Goal: Transaction & Acquisition: Purchase product/service

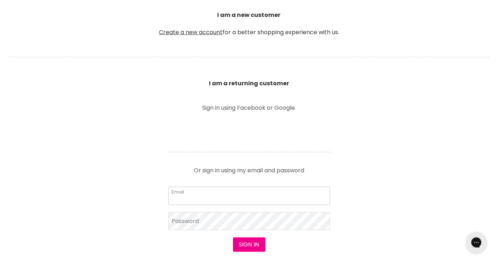
click at [206, 196] on input "Email" at bounding box center [249, 196] width 162 height 18
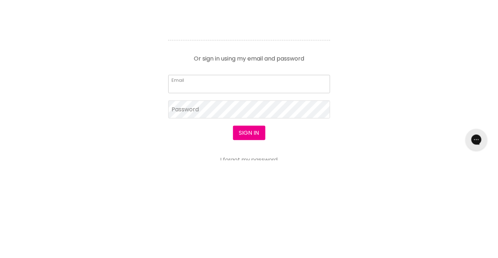
scroll to position [205, 0]
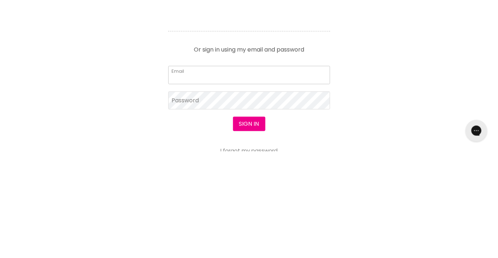
click at [190, 185] on input "Email" at bounding box center [249, 181] width 162 height 18
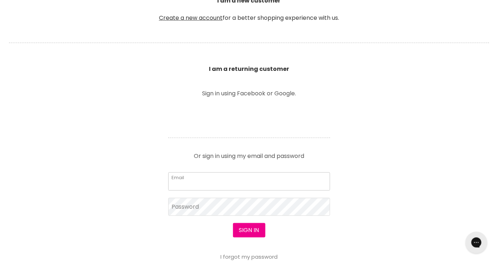
click at [199, 182] on input "Email" at bounding box center [249, 181] width 162 height 18
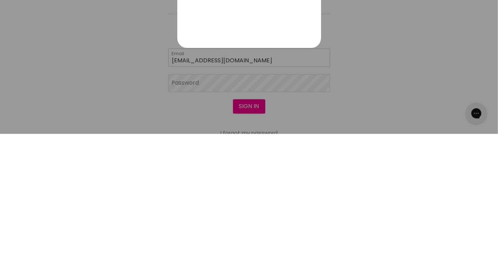
type input "sundarianu278@gmail.com"
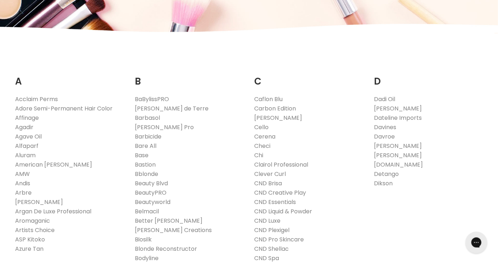
scroll to position [103, 0]
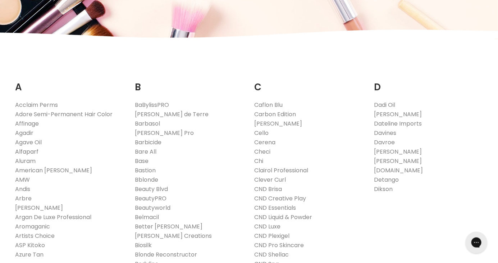
click at [29, 153] on link "Alfaparf" at bounding box center [26, 151] width 23 height 8
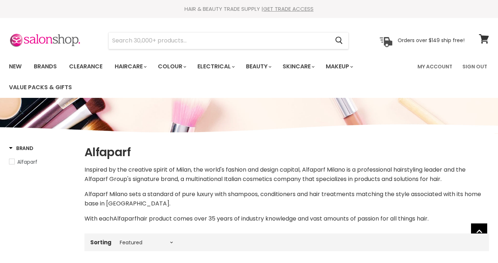
select select "manual"
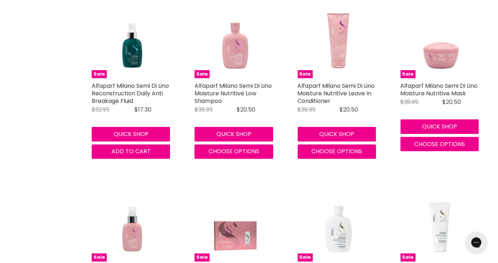
scroll to position [455, 0]
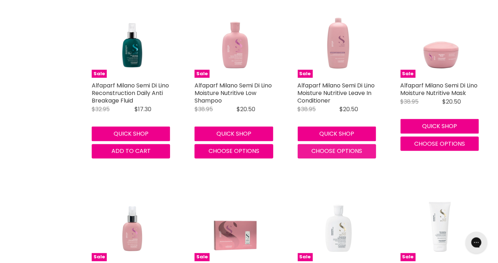
click at [347, 156] on button "Choose options" at bounding box center [337, 151] width 78 height 14
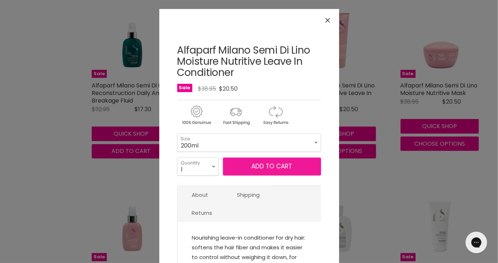
click at [281, 170] on button "Add to cart" at bounding box center [272, 167] width 98 height 18
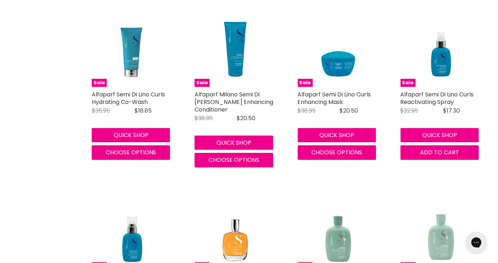
scroll to position [1533, 0]
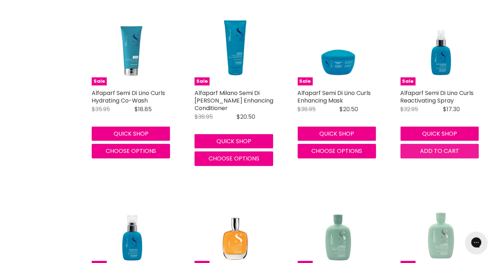
click at [435, 155] on span "Add to cart" at bounding box center [439, 151] width 39 height 8
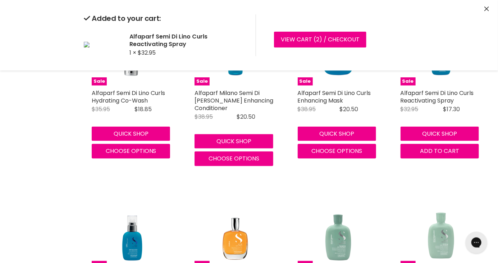
click at [487, 11] on button "Close" at bounding box center [487, 9] width 5 height 8
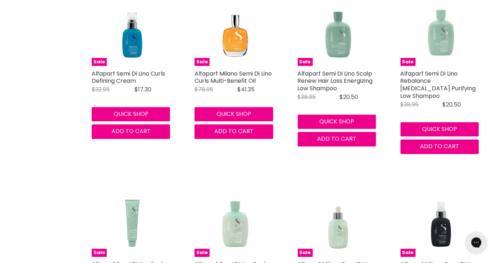
scroll to position [1739, 0]
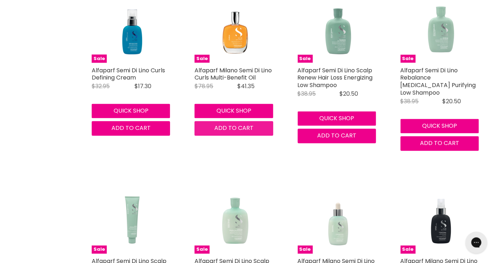
click at [231, 131] on span "Add to cart" at bounding box center [233, 128] width 39 height 8
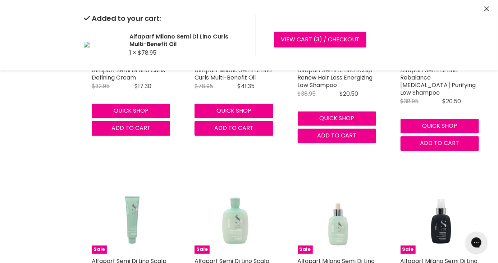
click at [487, 11] on icon "Close" at bounding box center [487, 8] width 5 height 5
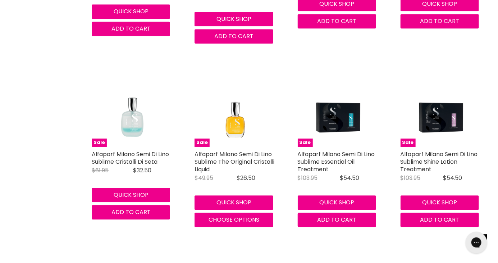
scroll to position [2037, 0]
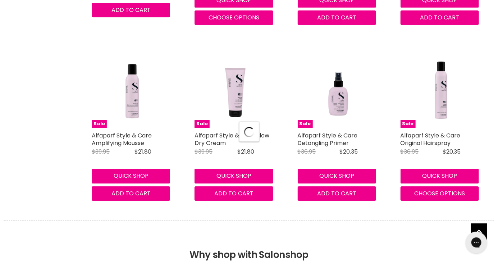
select select "manual"
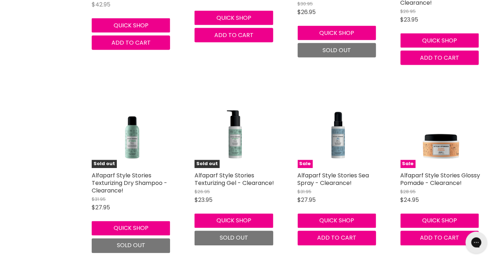
scroll to position [2911, 0]
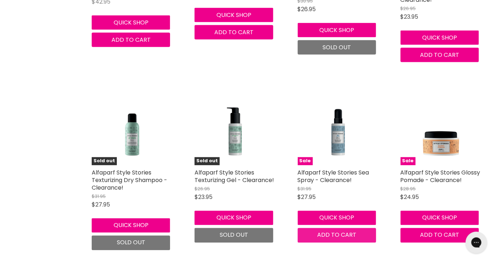
click at [342, 231] on span "Add to cart" at bounding box center [336, 235] width 39 height 8
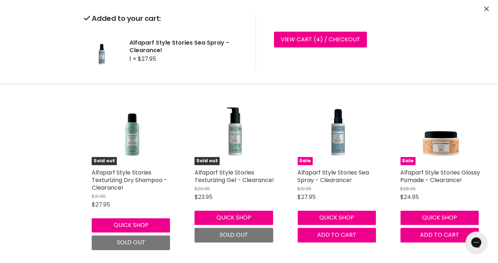
click at [485, 12] on button "Close" at bounding box center [487, 9] width 5 height 8
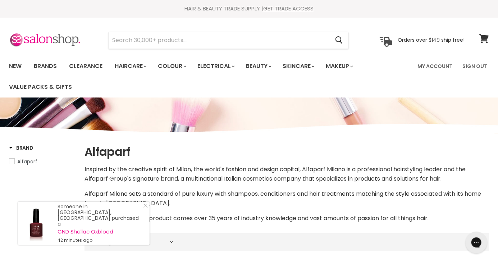
scroll to position [0, 0]
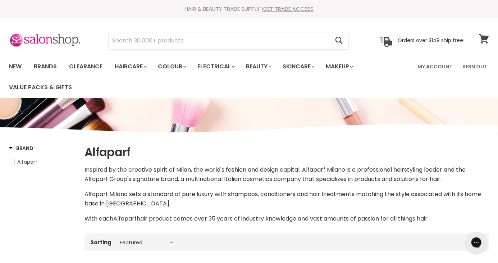
click at [483, 41] on icon at bounding box center [484, 38] width 10 height 9
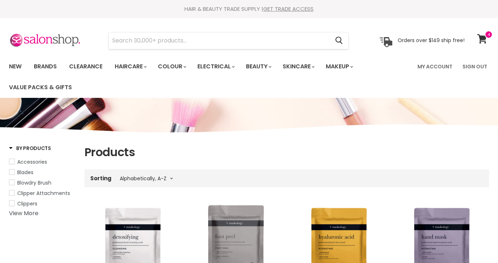
select select "title-ascending"
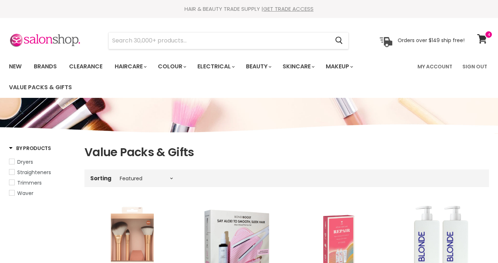
select select "manual"
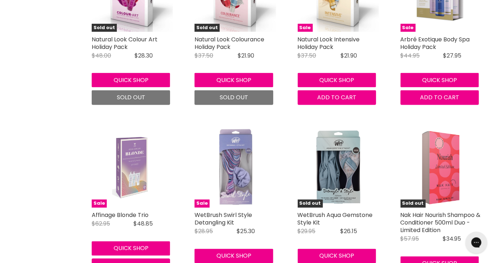
scroll to position [1676, 0]
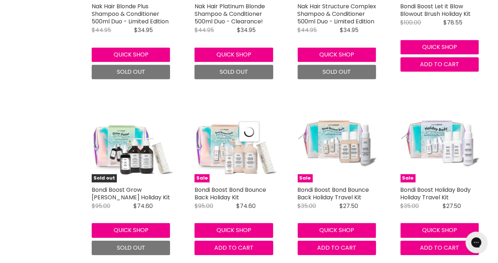
scroll to position [2127, 0]
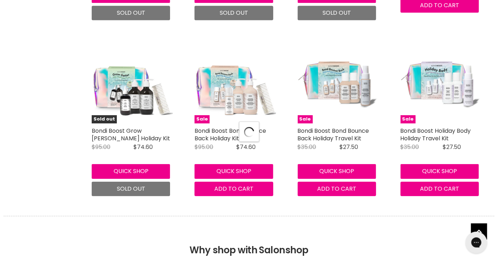
select select "manual"
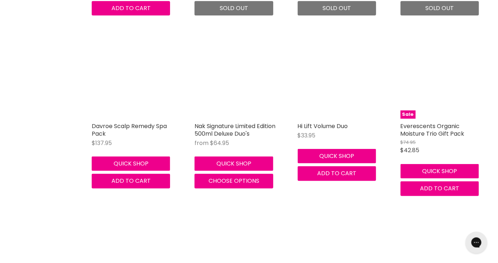
scroll to position [3720, 0]
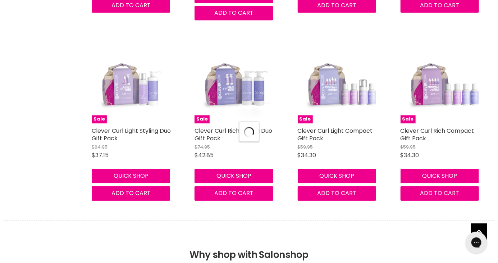
select select "manual"
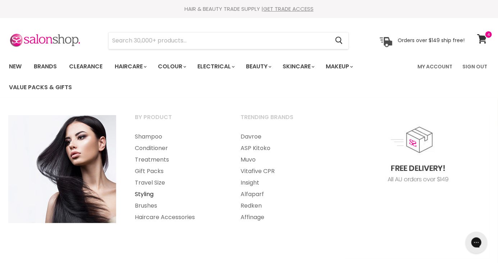
click at [144, 197] on link "Styling" at bounding box center [178, 194] width 105 height 12
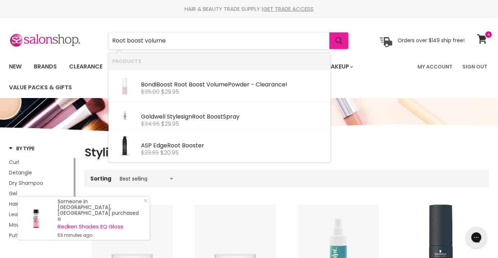
type input "Root boost volume"
click at [342, 48] on button "Search" at bounding box center [338, 40] width 19 height 17
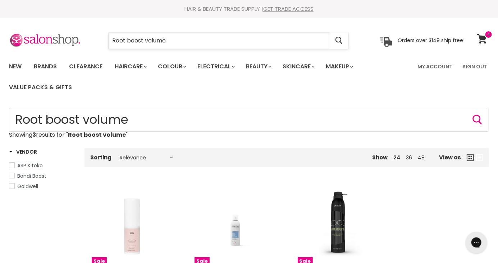
click at [176, 45] on input "Root boost volume" at bounding box center [219, 40] width 221 height 17
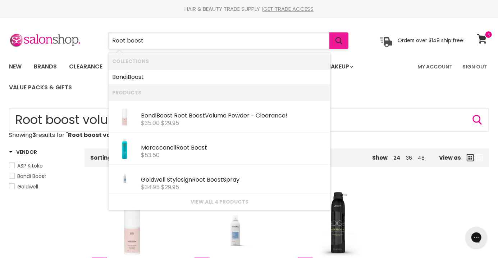
type input "Root boost"
click at [343, 42] on icon "Search" at bounding box center [339, 41] width 7 height 8
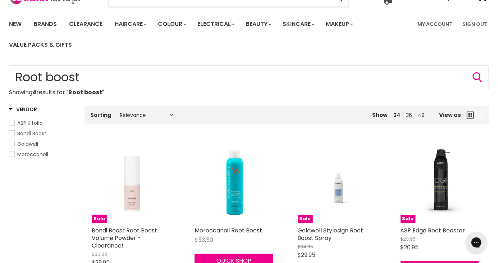
scroll to position [41, 0]
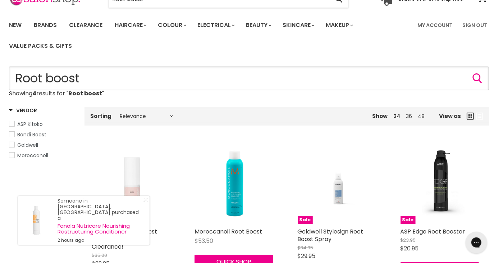
click at [89, 83] on input "Root boost" at bounding box center [249, 79] width 480 height 24
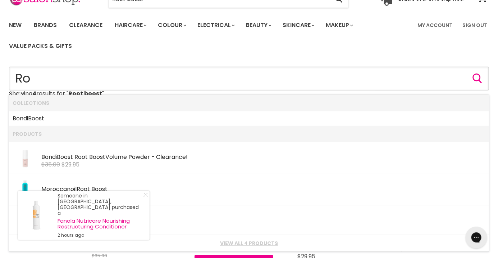
type input "R"
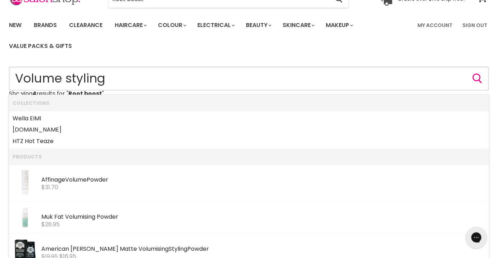
type input "Volume styling"
click at [475, 83] on button "Search" at bounding box center [478, 79] width 12 height 12
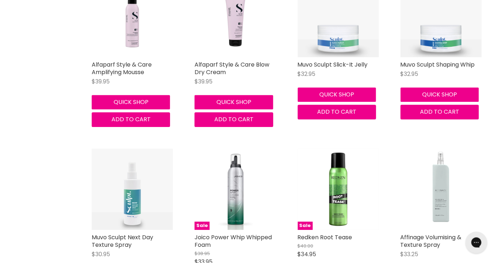
scroll to position [945, 0]
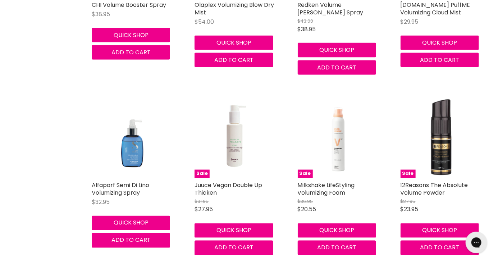
scroll to position [1719, 0]
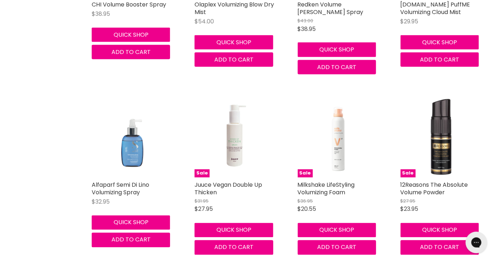
click at [127, 147] on img "Main content" at bounding box center [132, 136] width 81 height 81
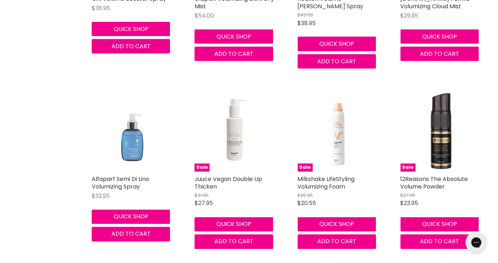
scroll to position [1753, 0]
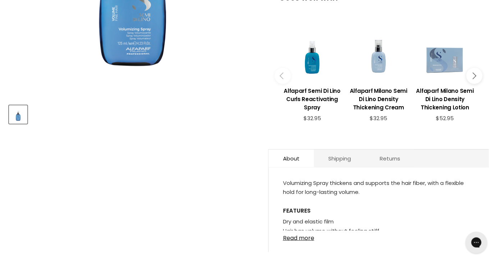
scroll to position [261, 0]
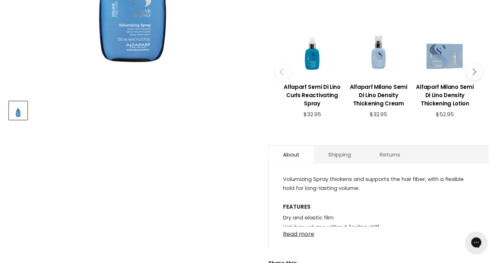
click at [307, 236] on link "Read more" at bounding box center [379, 232] width 192 height 11
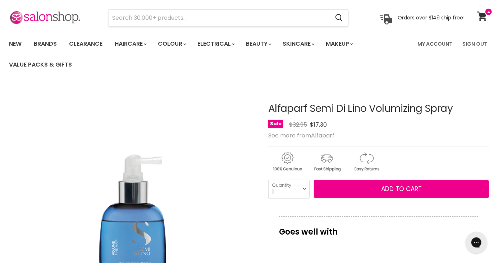
scroll to position [22, 0]
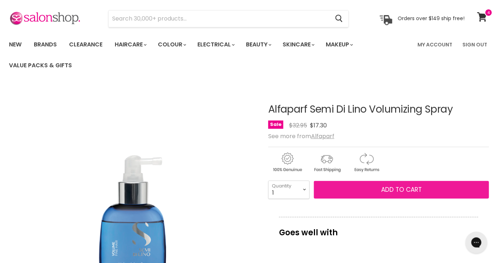
click at [394, 188] on span "Add to cart" at bounding box center [401, 189] width 41 height 9
click at [404, 188] on span "Add to cart" at bounding box center [401, 189] width 41 height 9
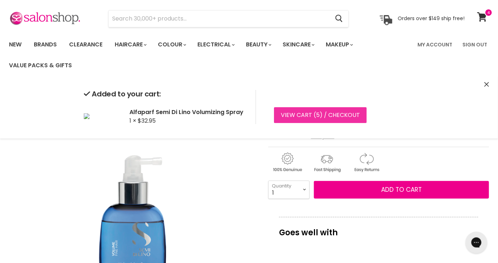
click at [328, 120] on link "View cart ( 5 ) / Checkout" at bounding box center [320, 115] width 93 height 16
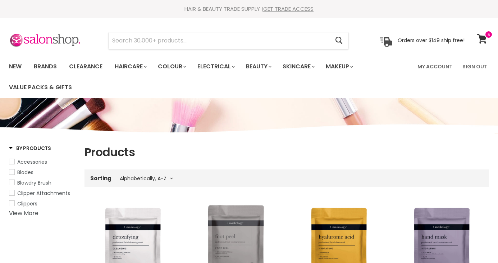
select select "title-ascending"
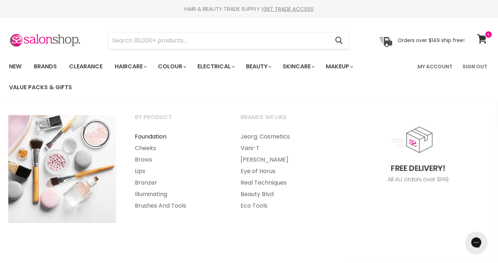
click at [151, 138] on link "Foundation" at bounding box center [178, 137] width 105 height 12
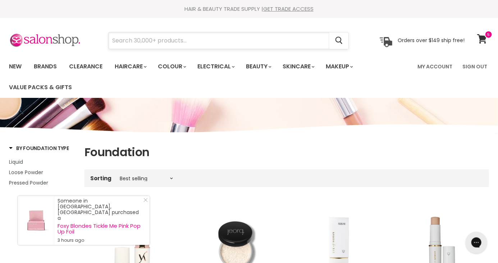
click at [185, 44] on input "Search" at bounding box center [219, 40] width 221 height 17
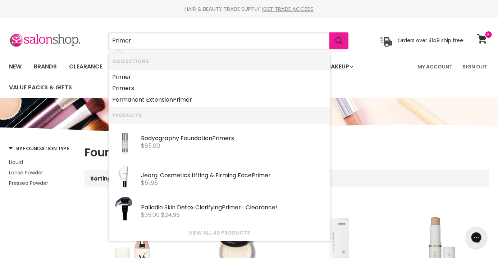
type input "Primer"
click at [338, 41] on icon "Search" at bounding box center [339, 41] width 7 height 8
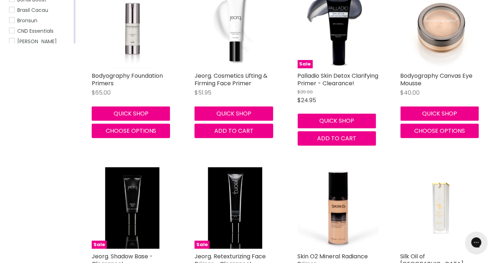
scroll to position [197, 0]
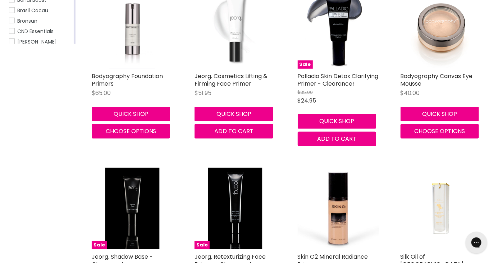
click at [233, 40] on img "Main content" at bounding box center [235, 27] width 81 height 81
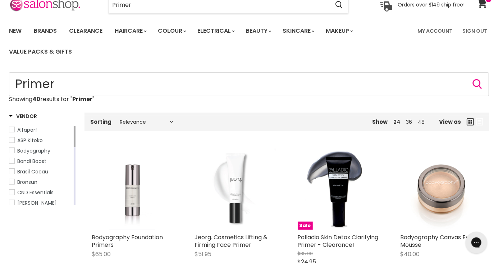
scroll to position [0, 0]
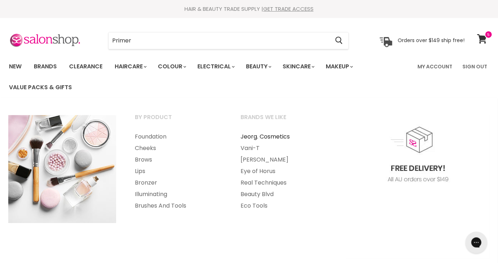
click at [277, 136] on link "Jeorg. Cosmetics" at bounding box center [284, 137] width 105 height 12
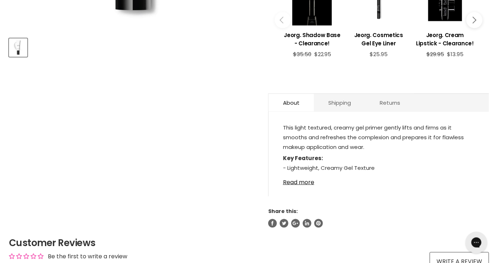
scroll to position [325, 0]
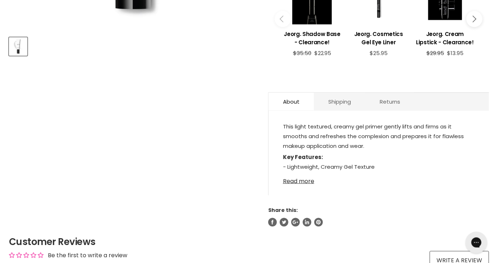
click at [302, 181] on link "Read more" at bounding box center [379, 179] width 192 height 11
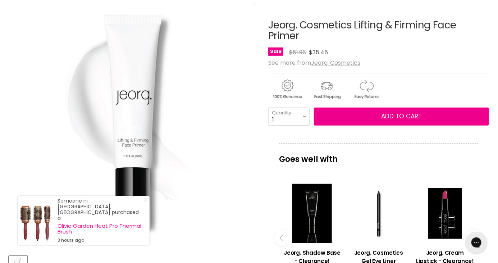
scroll to position [104, 0]
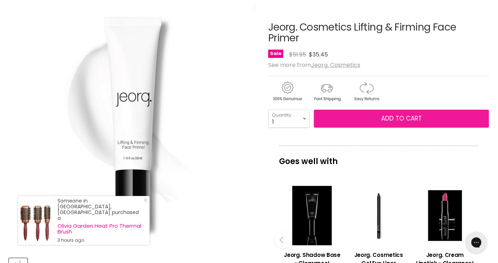
click at [396, 118] on span "Add to cart" at bounding box center [401, 118] width 41 height 9
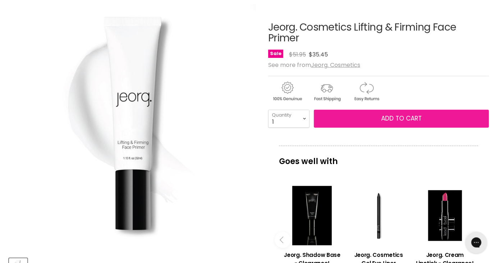
click at [386, 118] on span "Add to cart" at bounding box center [401, 118] width 41 height 9
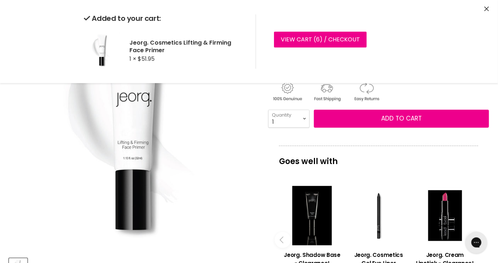
click at [479, 10] on div "Added to your cart: [GEOGRAPHIC_DATA]. Cosmetics Lifting & Firming Face Primer …" at bounding box center [249, 41] width 498 height 83
click at [487, 11] on icon "Close" at bounding box center [487, 8] width 5 height 5
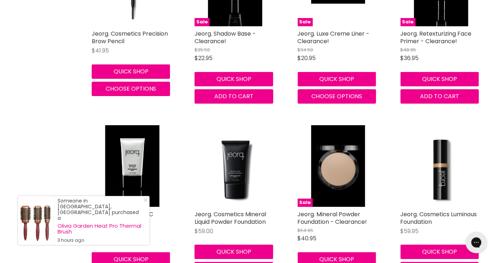
scroll to position [1044, 0]
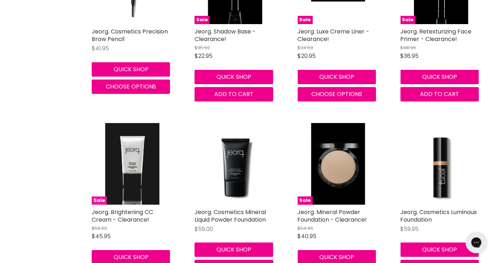
click at [129, 176] on img "Main content" at bounding box center [132, 163] width 54 height 81
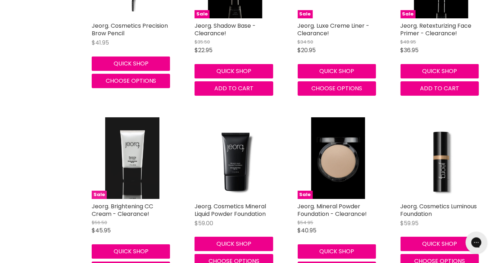
scroll to position [1079, 0]
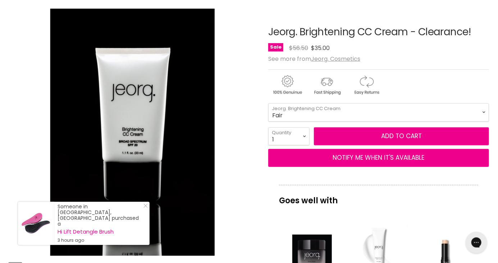
scroll to position [95, 0]
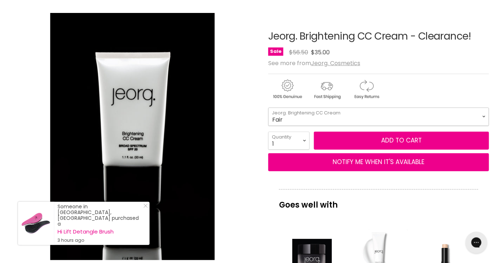
click at [479, 121] on select "Fair Light Medium Medium/Deep" at bounding box center [378, 117] width 221 height 18
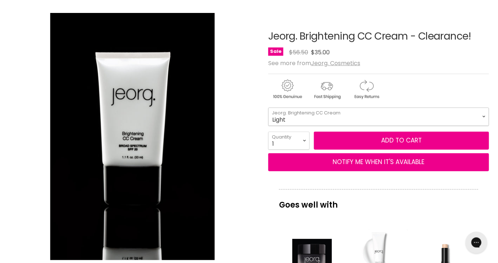
click at [268, 108] on select "Fair Light Medium Medium/Deep" at bounding box center [378, 117] width 221 height 18
select select "Light"
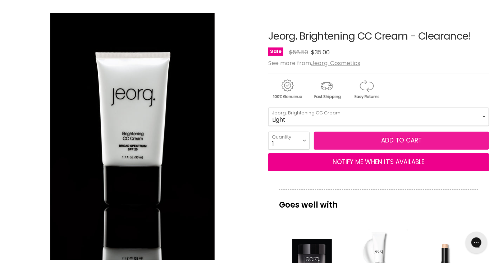
click at [392, 141] on button "Add to cart" at bounding box center [401, 141] width 175 height 18
click at [396, 142] on button "Add to cart" at bounding box center [401, 141] width 175 height 18
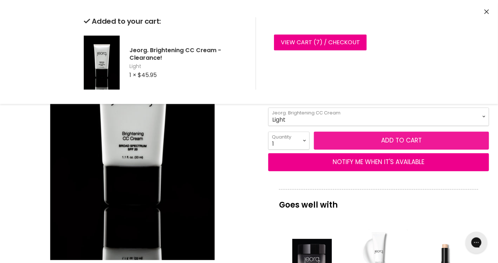
click at [409, 146] on button "Add to cart" at bounding box center [401, 141] width 175 height 18
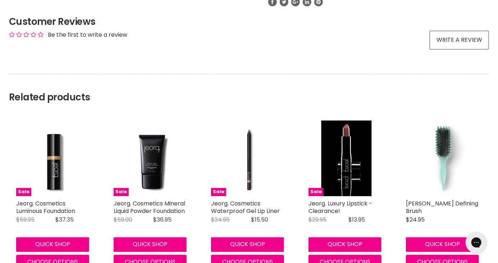
scroll to position [581, 0]
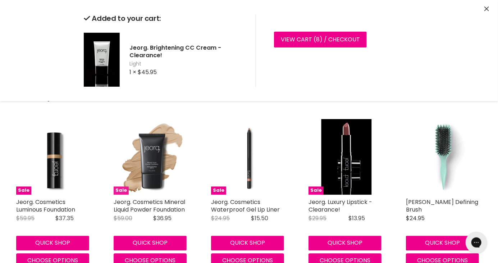
click at [152, 165] on img "Main content" at bounding box center [152, 157] width 76 height 76
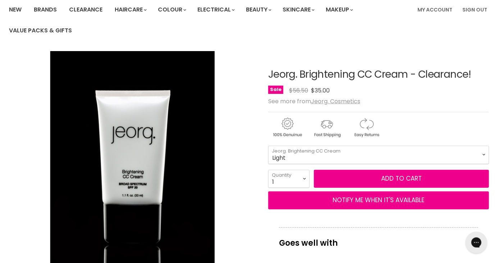
scroll to position [0, 0]
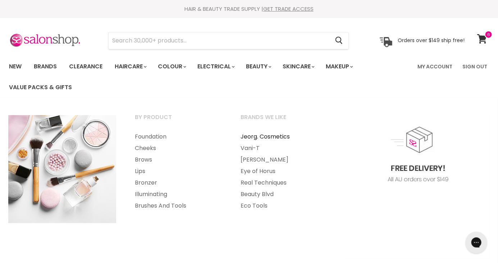
click at [274, 138] on link "Jeorg. Cosmetics" at bounding box center [284, 137] width 105 height 12
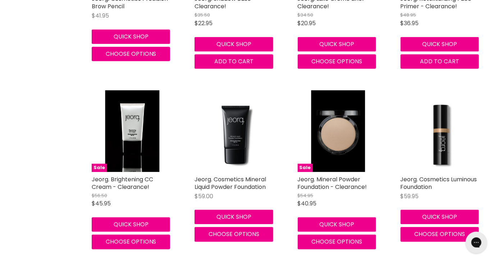
scroll to position [1077, 0]
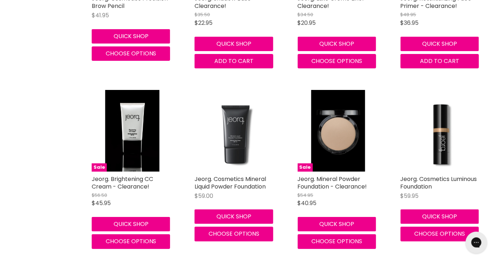
click at [235, 142] on img "Main content" at bounding box center [235, 130] width 81 height 81
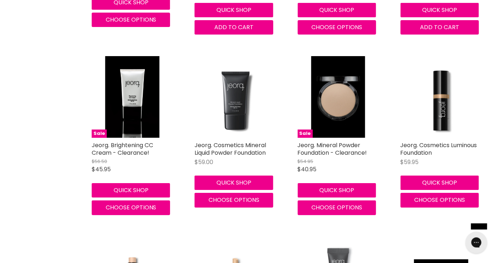
scroll to position [1112, 0]
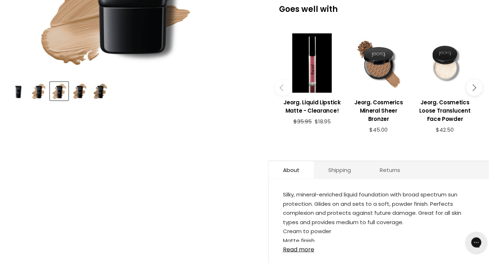
scroll to position [282, 0]
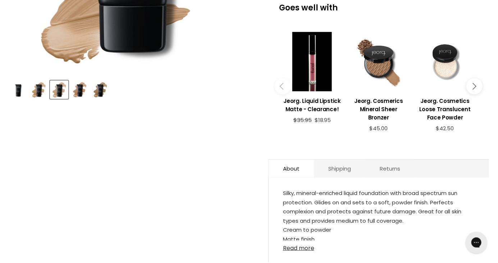
click at [303, 250] on link "Read more" at bounding box center [379, 246] width 192 height 11
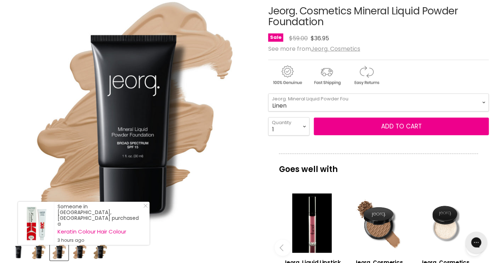
scroll to position [120, 0]
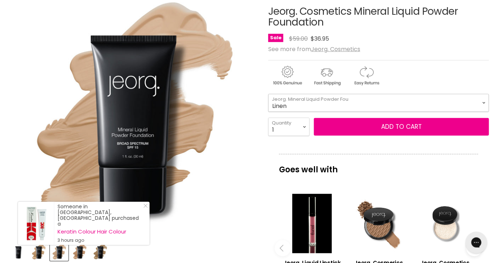
click at [482, 104] on select "Linen Cream Beige Tender Beige Vanilla Cream Almond" at bounding box center [378, 103] width 221 height 18
click at [268, 94] on select "Linen Cream Beige Tender Beige Vanilla Cream Almond" at bounding box center [378, 103] width 221 height 18
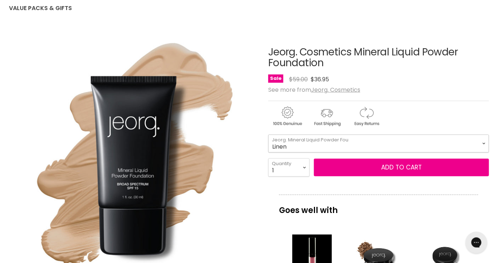
scroll to position [0, 0]
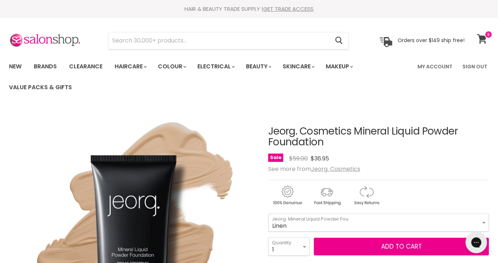
click at [486, 38] on icon at bounding box center [482, 38] width 10 height 9
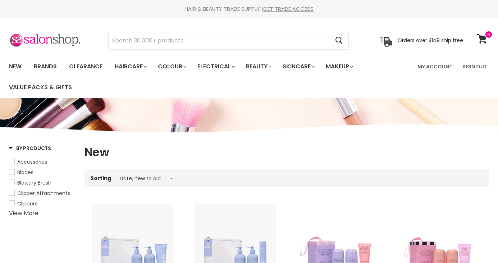
select select "created-descending"
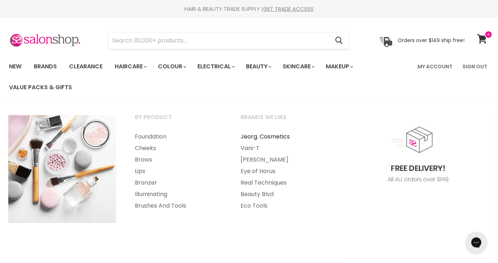
click at [278, 141] on link "Jeorg. Cosmetics" at bounding box center [284, 137] width 105 height 12
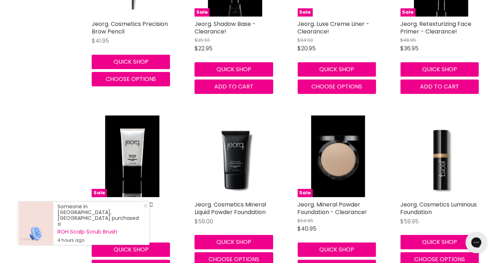
scroll to position [1055, 0]
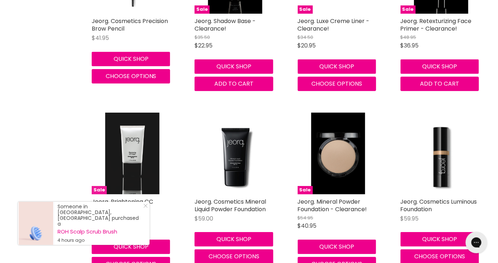
click at [128, 156] on img "Main content" at bounding box center [132, 153] width 54 height 81
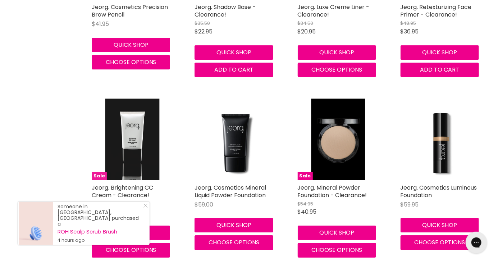
scroll to position [1089, 0]
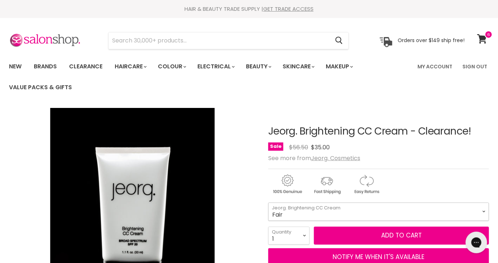
click at [477, 213] on select "Fair Light Medium Medium/Deep" at bounding box center [378, 212] width 221 height 18
click at [268, 203] on select "Fair Light Medium Medium/Deep" at bounding box center [378, 212] width 221 height 18
select select "Light"
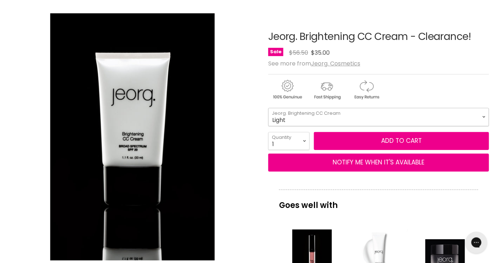
scroll to position [97, 0]
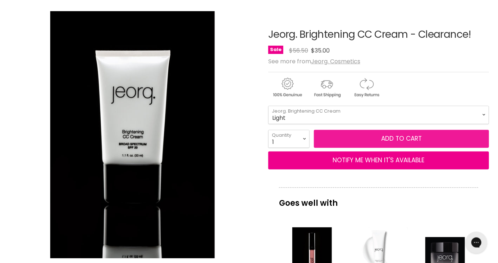
click at [394, 141] on button "Add to cart" at bounding box center [401, 139] width 175 height 18
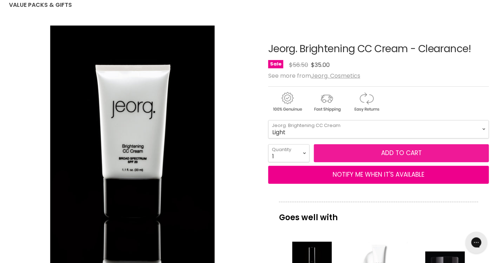
scroll to position [0, 0]
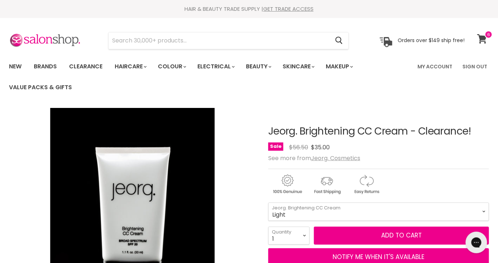
click at [483, 37] on icon at bounding box center [482, 38] width 10 height 9
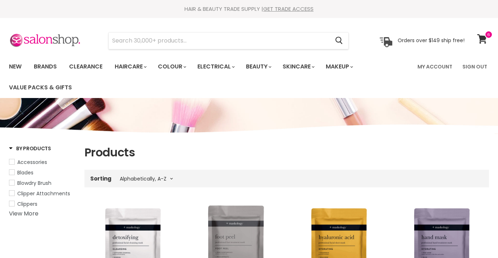
select select "title-ascending"
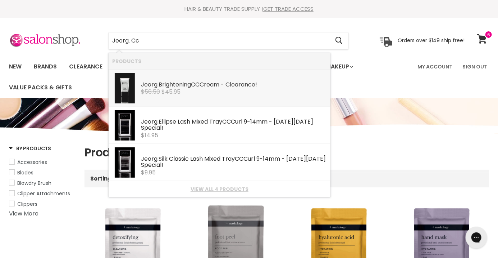
click at [228, 87] on div "Jeorg. Brightening CC Cream - Clearance!" at bounding box center [234, 85] width 186 height 8
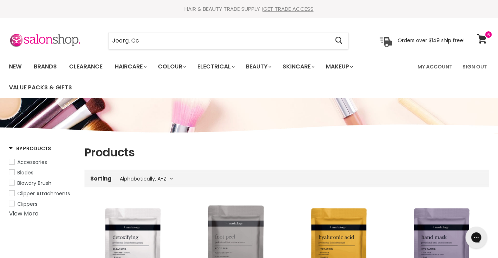
type input "Jeorg. Cc"
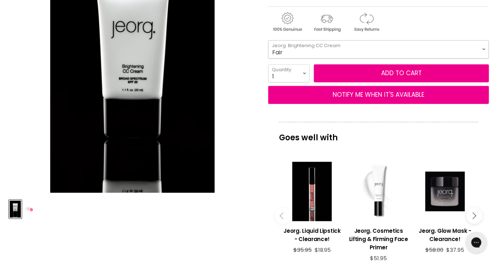
click at [479, 51] on select "Fair Light Medium Medium/Deep" at bounding box center [378, 49] width 221 height 18
click at [268, 40] on select "Fair Light Medium Medium/Deep" at bounding box center [378, 49] width 221 height 18
click at [477, 52] on select "Fair Light Medium Medium/Deep" at bounding box center [378, 49] width 221 height 18
click at [268, 40] on select "Fair Light Medium Medium/Deep" at bounding box center [378, 49] width 221 height 18
click at [478, 54] on select "Fair Light Medium Medium/Deep" at bounding box center [378, 49] width 221 height 18
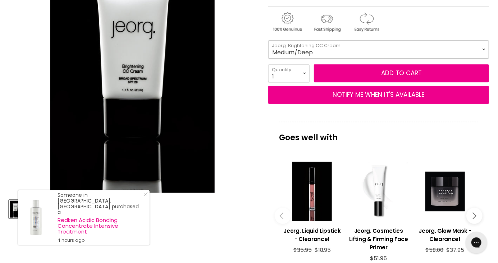
click at [268, 40] on select "Fair Light Medium Medium/Deep" at bounding box center [378, 49] width 221 height 18
click at [479, 53] on select "Fair Light Medium Medium/Deep" at bounding box center [378, 49] width 221 height 18
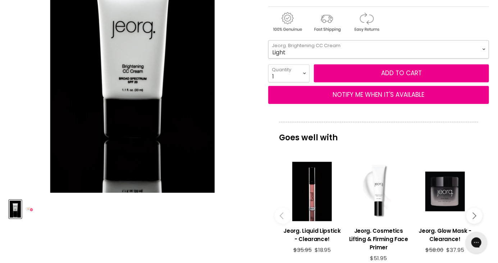
click at [268, 40] on select "Fair Light Medium Medium/Deep" at bounding box center [378, 49] width 221 height 18
select select "Light"
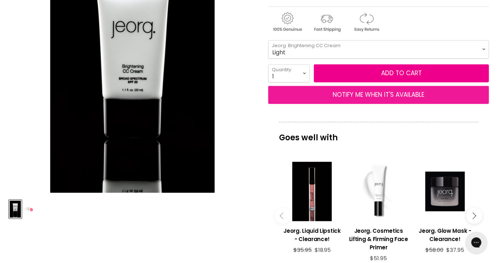
click at [379, 98] on button "NOTIFY ME WHEN IT'S AVAILABLE" at bounding box center [378, 95] width 221 height 18
select select "31474802589751"
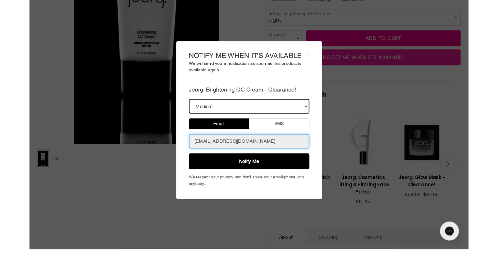
scroll to position [182, 0]
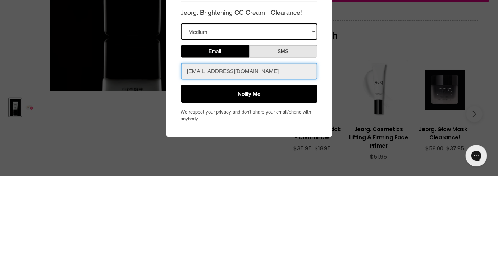
click at [279, 55] on button "SMS" at bounding box center [283, 52] width 68 height 12
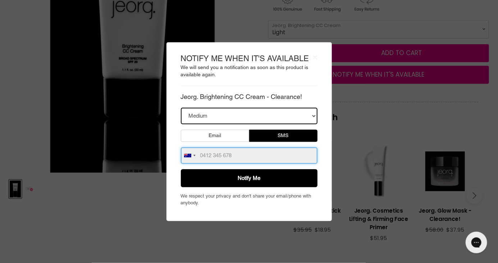
click at [208, 163] on input "number" at bounding box center [249, 155] width 137 height 17
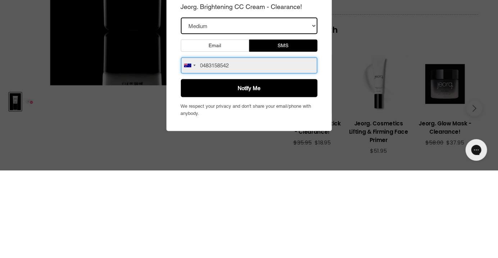
type input "0483158542"
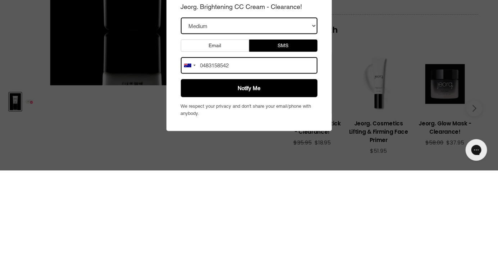
click at [268, 94] on button "Notify Me" at bounding box center [249, 88] width 137 height 18
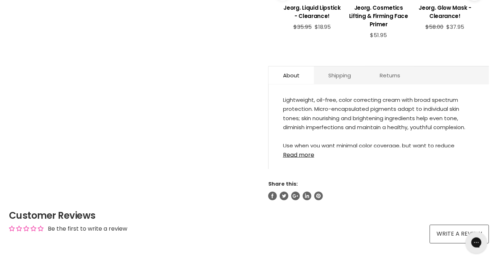
scroll to position [0, 0]
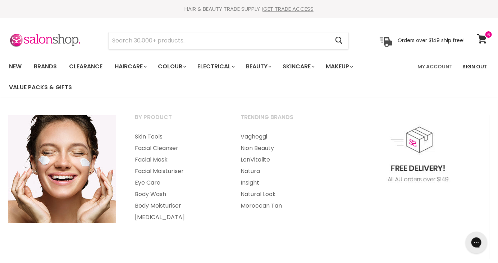
click at [476, 69] on link "Sign Out" at bounding box center [474, 66] width 33 height 15
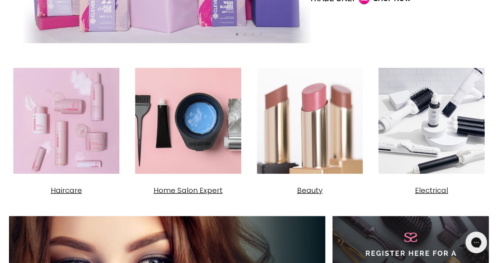
scroll to position [219, 0]
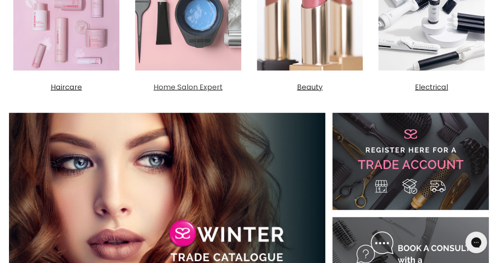
click at [186, 68] on img "Main content" at bounding box center [188, 17] width 115 height 115
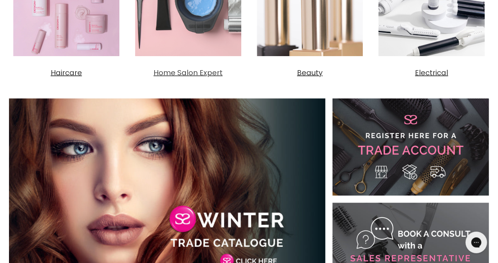
scroll to position [351, 0]
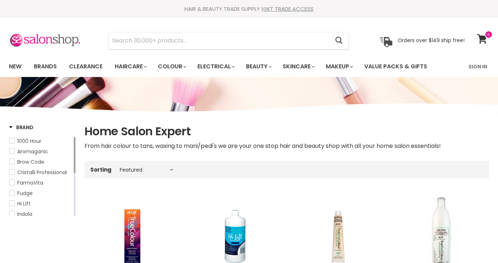
select select "manual"
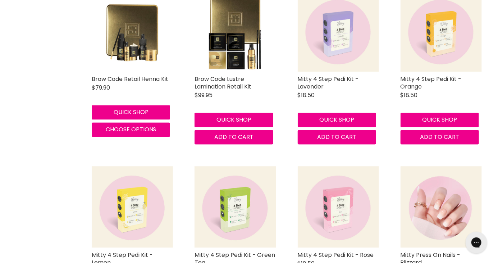
scroll to position [1789, 0]
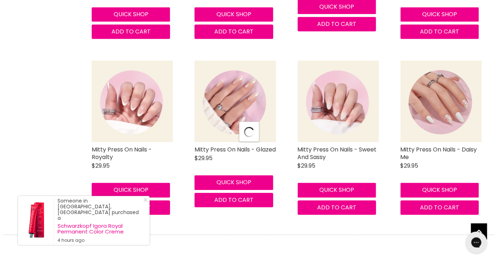
select select "manual"
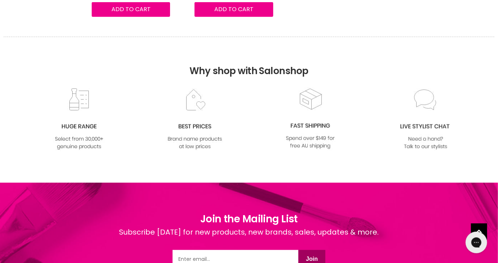
scroll to position [3831, 0]
